Goal: Navigation & Orientation: Find specific page/section

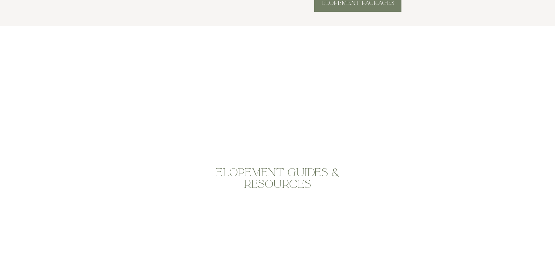
scroll to position [923, 0]
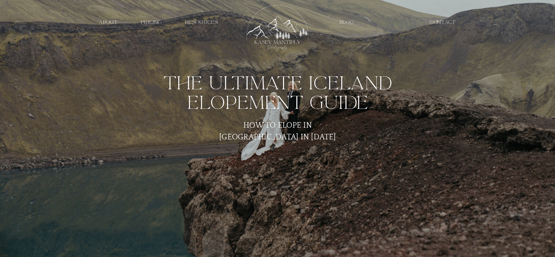
click at [389, 21] on nav "EXPERIENCE" at bounding box center [393, 22] width 36 height 6
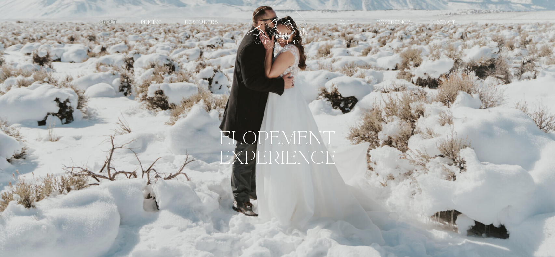
click at [110, 24] on nav "about" at bounding box center [108, 22] width 30 height 6
